Goal: Find contact information: Find contact information

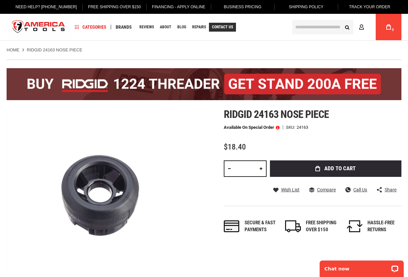
click at [223, 27] on span "Contact Us" at bounding box center [222, 27] width 21 height 4
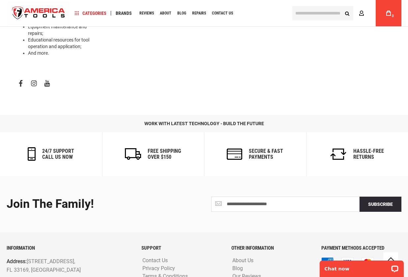
scroll to position [383, 0]
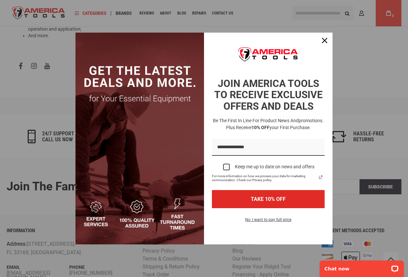
drag, startPoint x: 6, startPoint y: 238, endPoint x: 12, endPoint y: 238, distance: 6.3
click at [329, 41] on div "Close" at bounding box center [325, 40] width 11 height 11
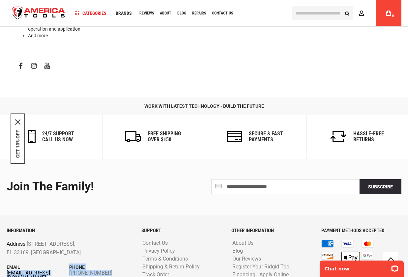
click at [7, 240] on div "INFORMATION Address: 1157 NW 159th Dr, Miami, FL 33169, United States Email inf…" at bounding box center [69, 263] width 135 height 70
copy div "info@americatools.com Phone +1 305-513-9914"
click at [29, 240] on p "Address: 1157 NW 159th Dr, Miami, FL 33169, United States" at bounding box center [57, 248] width 100 height 17
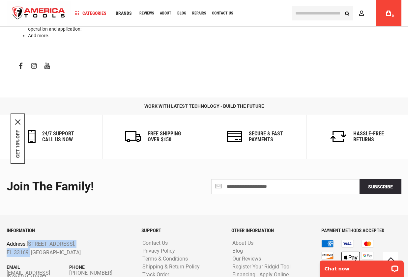
drag, startPoint x: 29, startPoint y: 210, endPoint x: 28, endPoint y: 217, distance: 7.3
click at [28, 240] on p "Address: 1157 NW 159th Dr, Miami, FL 33169, United States" at bounding box center [57, 248] width 100 height 17
copy p "1157 NW 159th Dr, Miami, FL 33169"
